Goal: Transaction & Acquisition: Purchase product/service

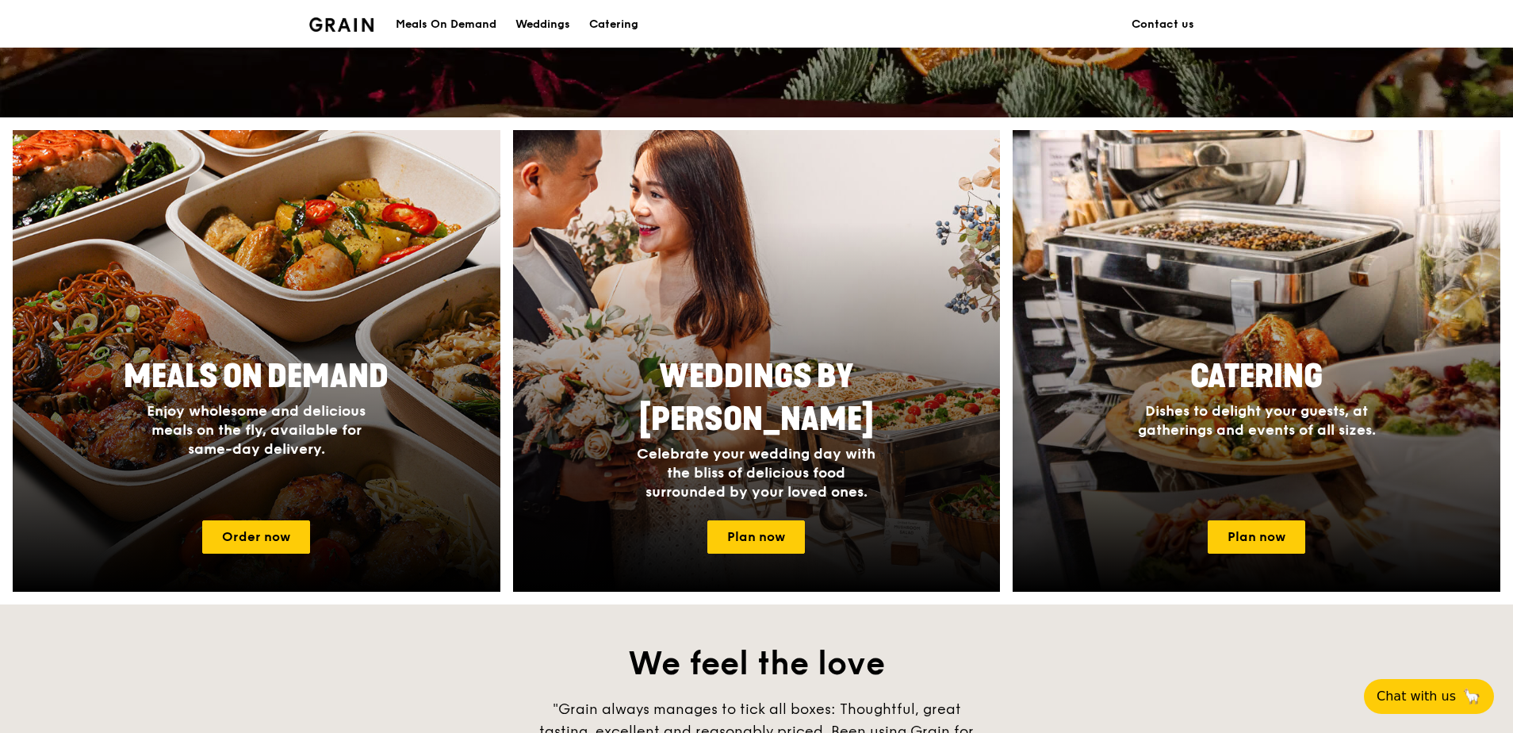
scroll to position [555, 0]
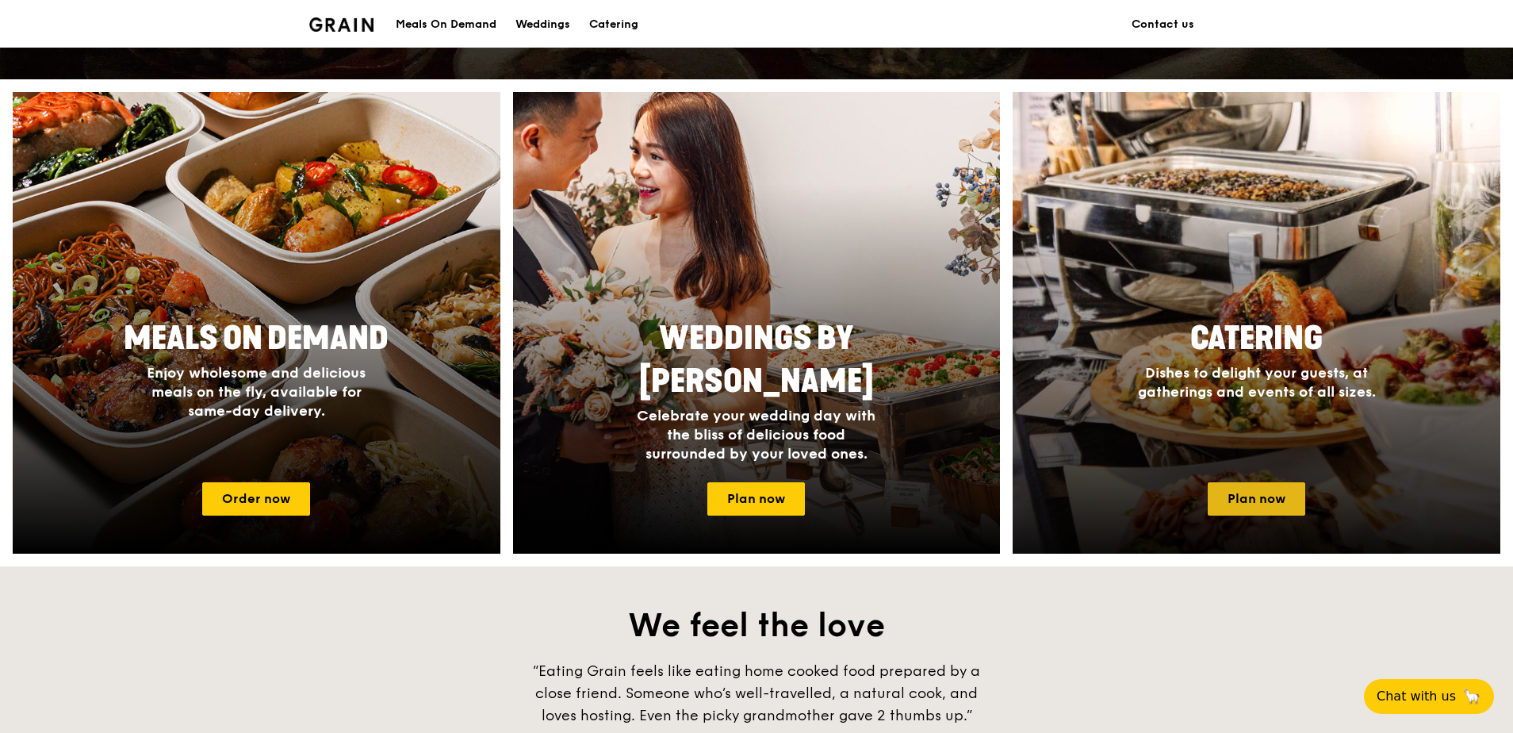
click at [1265, 499] on link "Plan now" at bounding box center [1257, 498] width 98 height 33
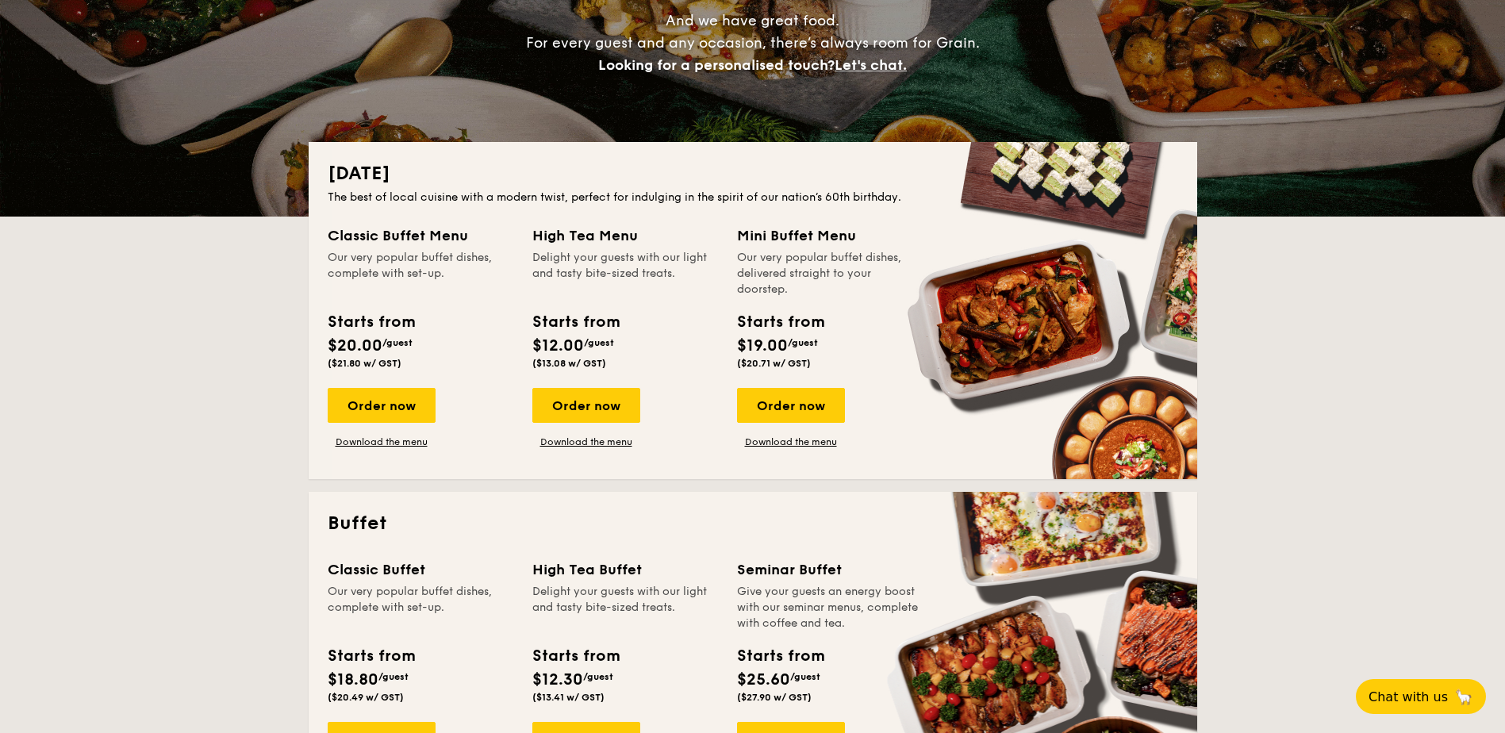
scroll to position [317, 0]
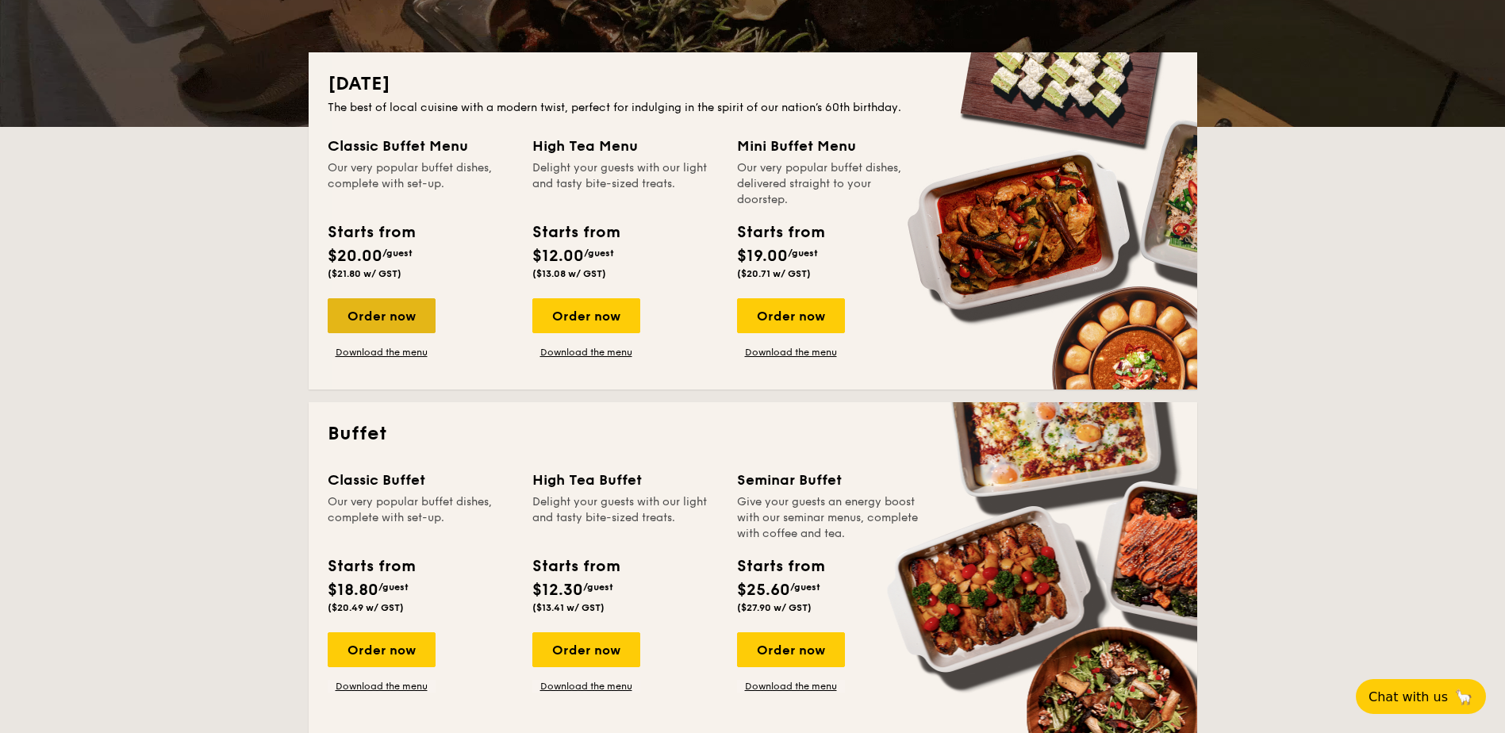
click at [380, 327] on div "Order now" at bounding box center [382, 315] width 108 height 35
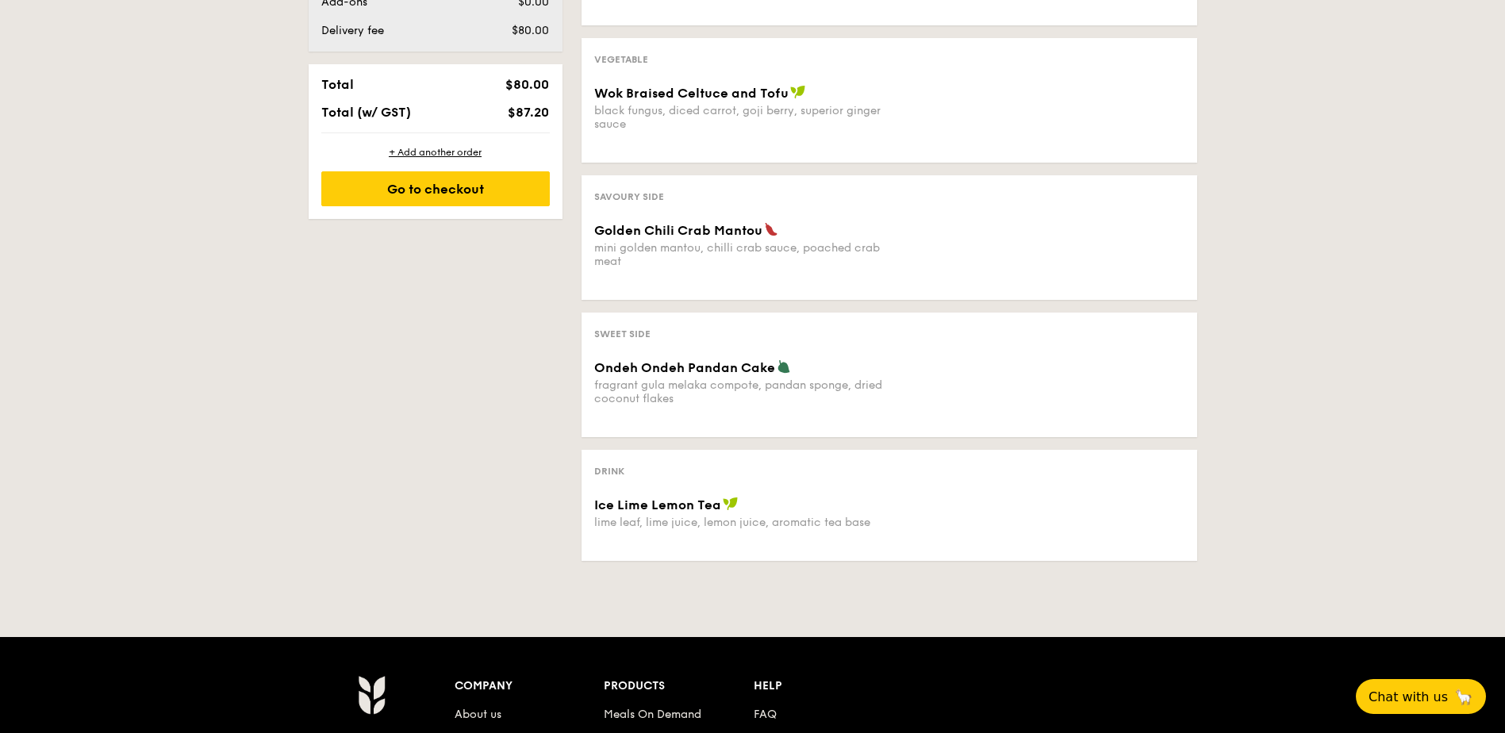
scroll to position [1031, 0]
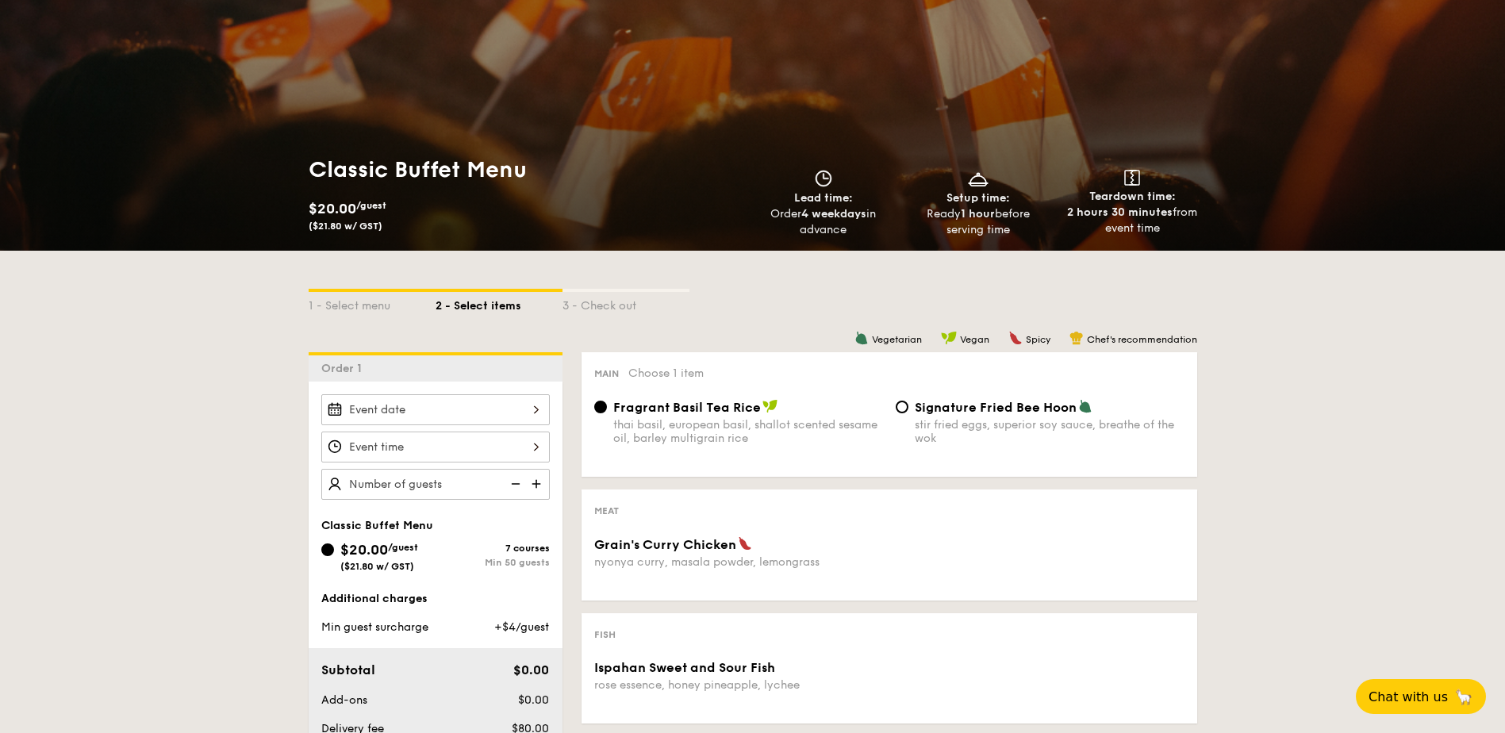
scroll to position [0, 0]
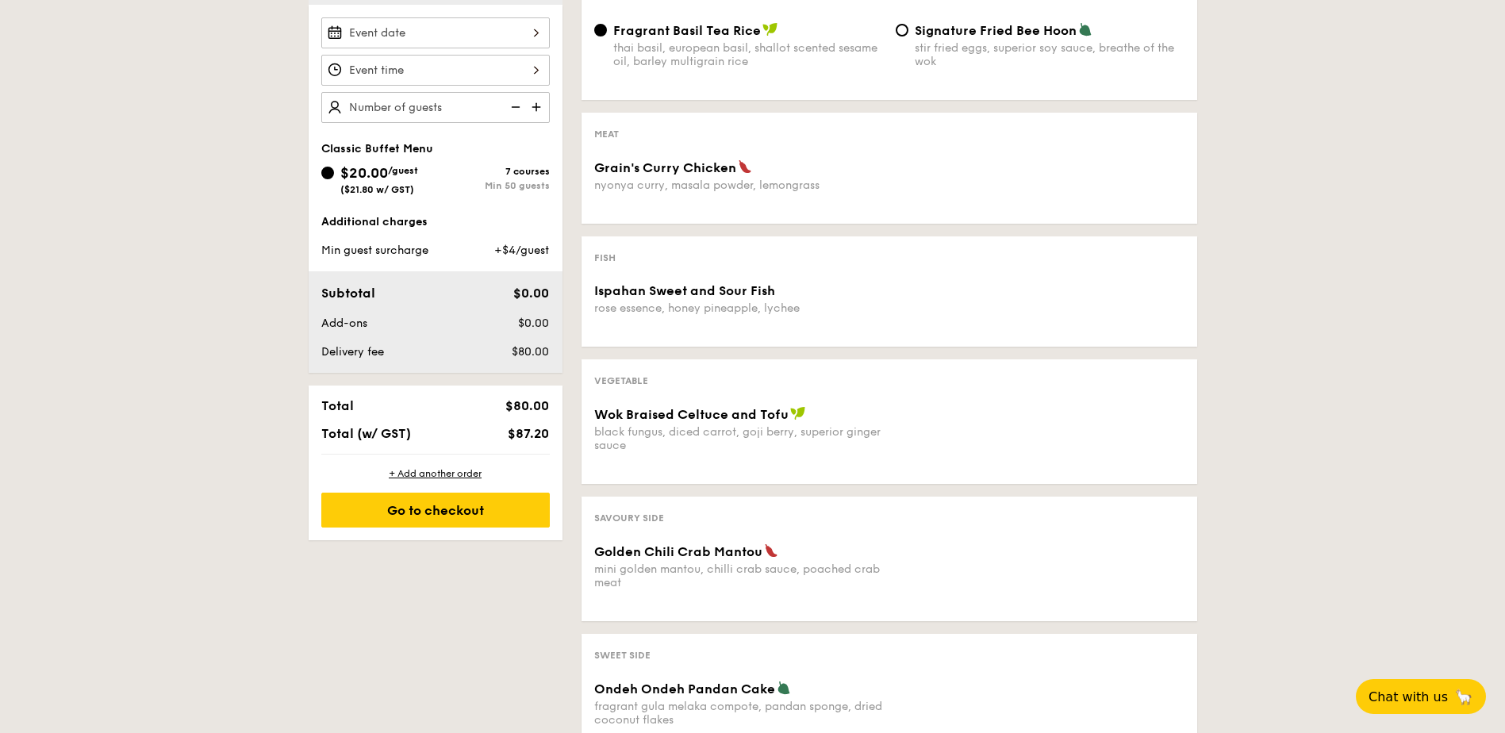
scroll to position [476, 0]
